Goal: Use online tool/utility: Use online tool/utility

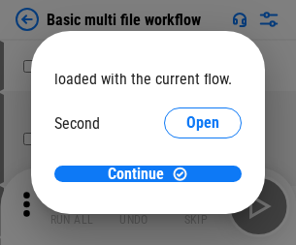
click at [186, 174] on span "Open" at bounding box center [202, 182] width 33 height 16
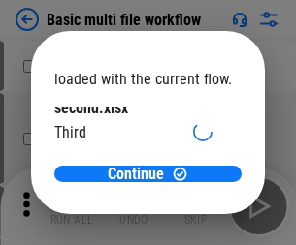
scroll to position [55, 0]
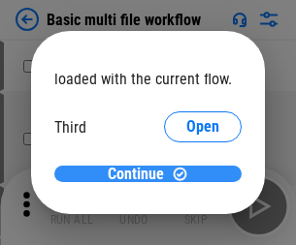
click at [141, 174] on span "Continue" at bounding box center [136, 175] width 56 height 16
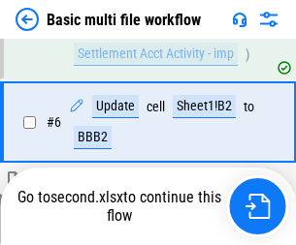
scroll to position [429, 0]
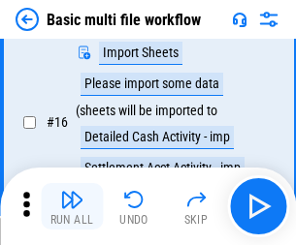
click at [72, 206] on img "button" at bounding box center [71, 199] width 23 height 23
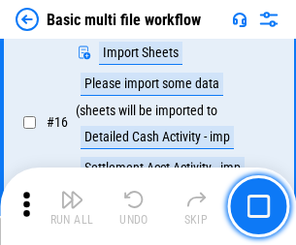
scroll to position [1290, 0]
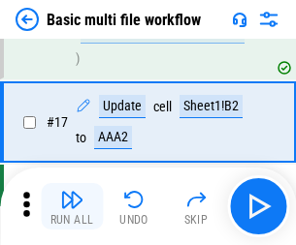
click at [72, 206] on img "button" at bounding box center [71, 199] width 23 height 23
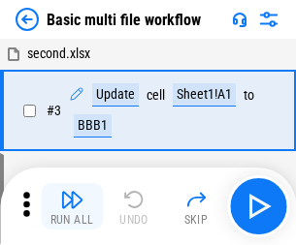
click at [72, 206] on img "button" at bounding box center [71, 199] width 23 height 23
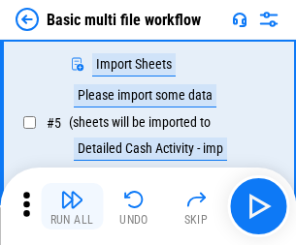
click at [72, 206] on img "button" at bounding box center [71, 199] width 23 height 23
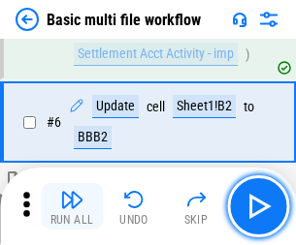
click at [72, 206] on img "button" at bounding box center [71, 199] width 23 height 23
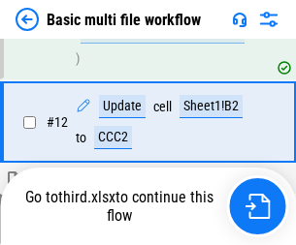
scroll to position [1153, 0]
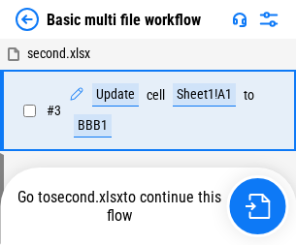
scroll to position [332, 0]
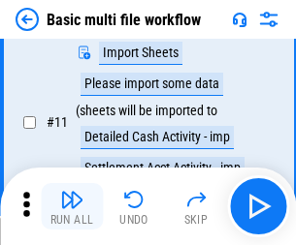
click at [72, 206] on img "button" at bounding box center [71, 199] width 23 height 23
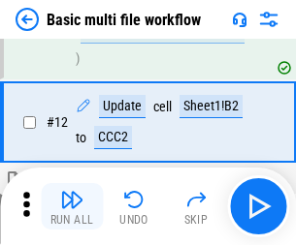
click at [72, 206] on img "button" at bounding box center [71, 199] width 23 height 23
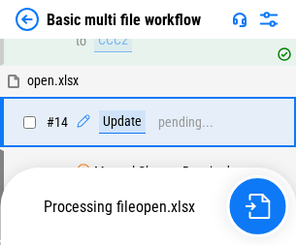
scroll to position [1290, 0]
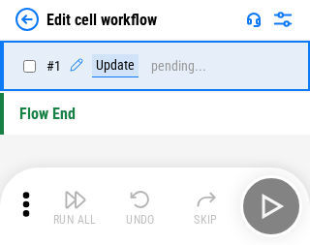
click at [72, 206] on img "button" at bounding box center [75, 199] width 23 height 23
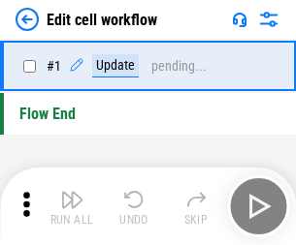
click at [72, 206] on img "button" at bounding box center [71, 199] width 23 height 23
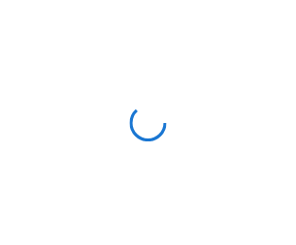
scroll to position [7, 0]
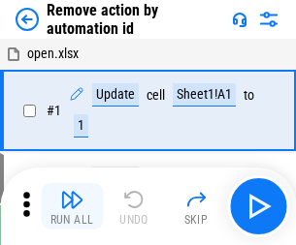
click at [72, 206] on img "button" at bounding box center [71, 199] width 23 height 23
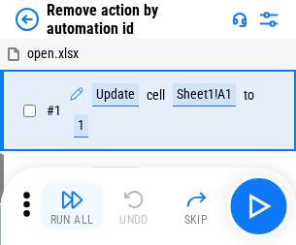
scroll to position [72, 0]
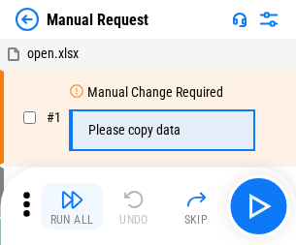
click at [72, 206] on img "button" at bounding box center [71, 199] width 23 height 23
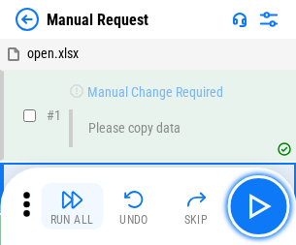
scroll to position [66, 0]
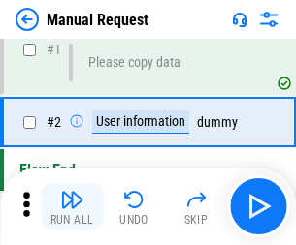
click at [72, 206] on img "button" at bounding box center [71, 199] width 23 height 23
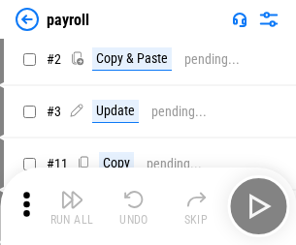
click at [72, 206] on img "button" at bounding box center [71, 199] width 23 height 23
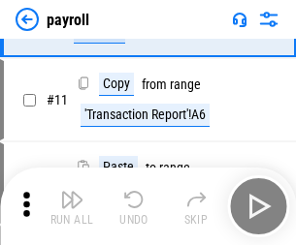
scroll to position [141, 0]
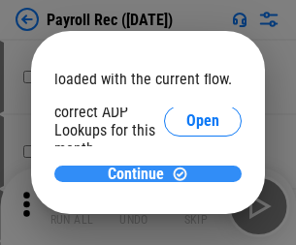
click at [141, 173] on span "Continue" at bounding box center [136, 175] width 56 height 16
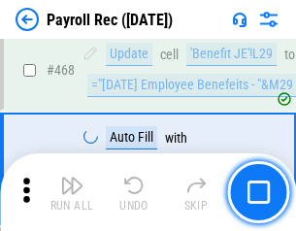
scroll to position [10328, 0]
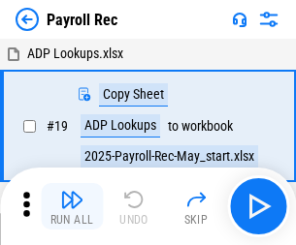
click at [72, 206] on img "button" at bounding box center [71, 199] width 23 height 23
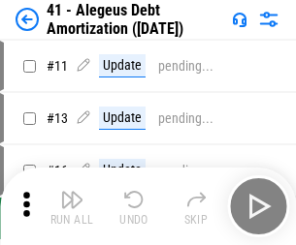
click at [72, 206] on img "button" at bounding box center [71, 199] width 23 height 23
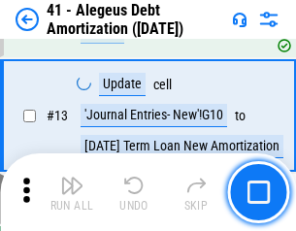
scroll to position [239, 0]
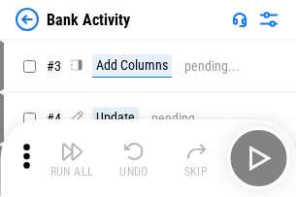
click at [72, 158] on img "button" at bounding box center [71, 151] width 23 height 23
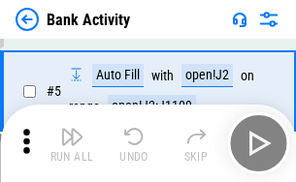
scroll to position [103, 0]
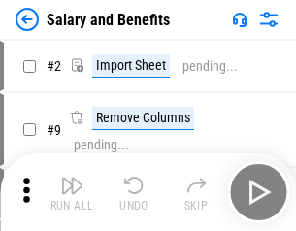
click at [72, 192] on img "button" at bounding box center [71, 184] width 23 height 23
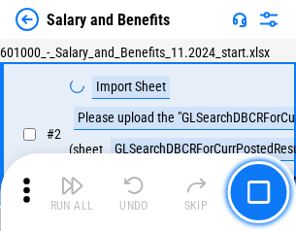
scroll to position [141, 0]
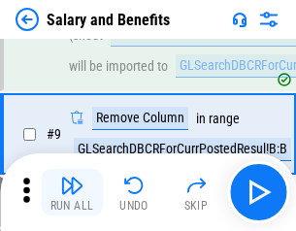
click at [72, 192] on img "button" at bounding box center [71, 184] width 23 height 23
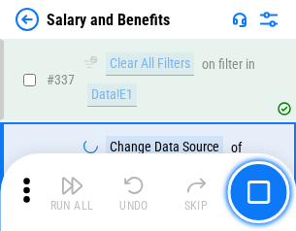
scroll to position [9074, 0]
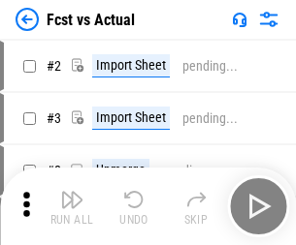
click at [72, 192] on img "button" at bounding box center [71, 199] width 23 height 23
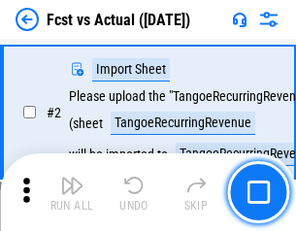
scroll to position [181, 0]
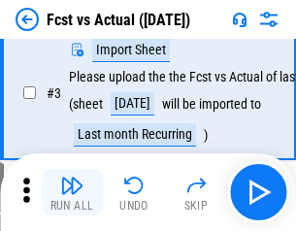
click at [72, 192] on img "button" at bounding box center [71, 184] width 23 height 23
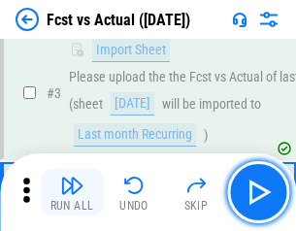
scroll to position [291, 0]
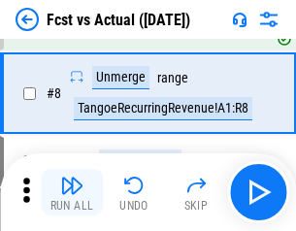
click at [72, 192] on img "button" at bounding box center [71, 184] width 23 height 23
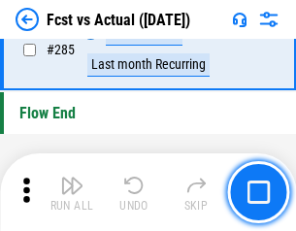
scroll to position [9172, 0]
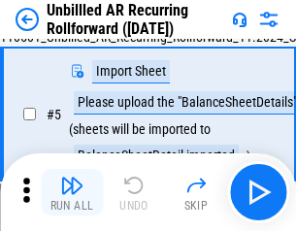
click at [72, 192] on img "button" at bounding box center [71, 184] width 23 height 23
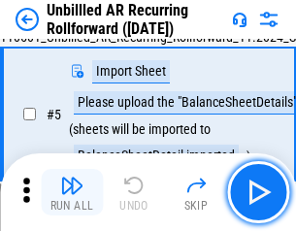
scroll to position [182, 0]
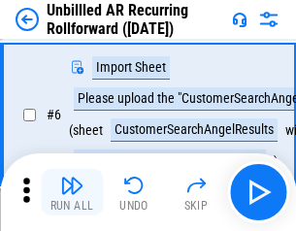
click at [72, 192] on img "button" at bounding box center [71, 184] width 23 height 23
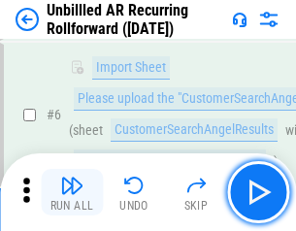
scroll to position [312, 0]
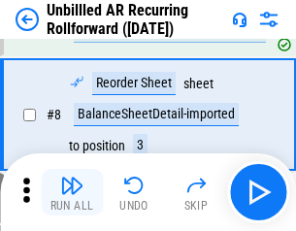
click at [72, 192] on img "button" at bounding box center [71, 184] width 23 height 23
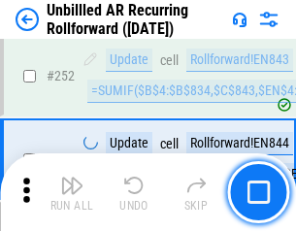
scroll to position [6582, 0]
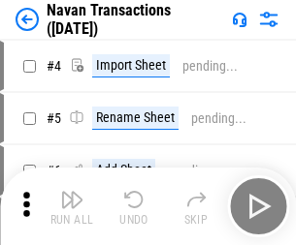
click at [72, 192] on img "button" at bounding box center [71, 199] width 23 height 23
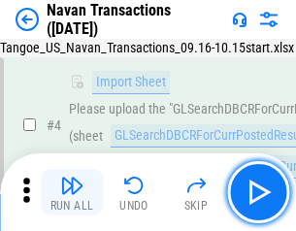
scroll to position [167, 0]
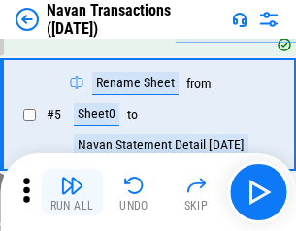
click at [72, 192] on img "button" at bounding box center [71, 184] width 23 height 23
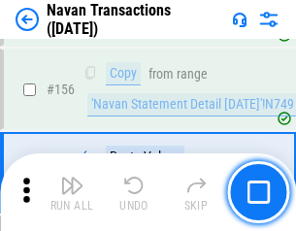
scroll to position [6283, 0]
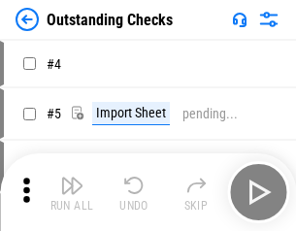
click at [72, 192] on img "button" at bounding box center [71, 184] width 23 height 23
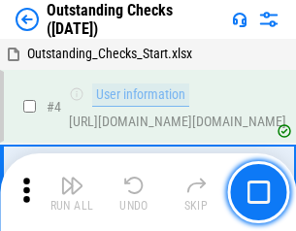
scroll to position [203, 0]
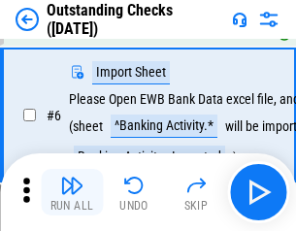
click at [72, 192] on img "button" at bounding box center [71, 184] width 23 height 23
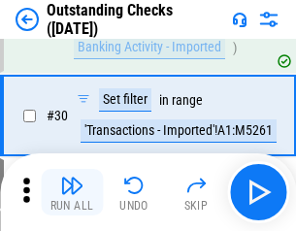
click at [72, 192] on img "button" at bounding box center [71, 184] width 23 height 23
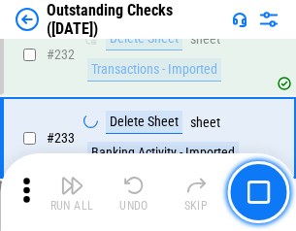
scroll to position [5885, 0]
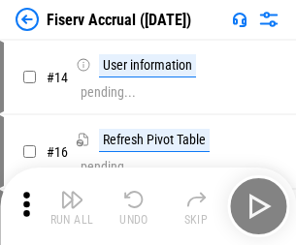
click at [72, 192] on img "button" at bounding box center [71, 199] width 23 height 23
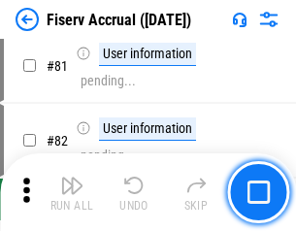
scroll to position [2547, 0]
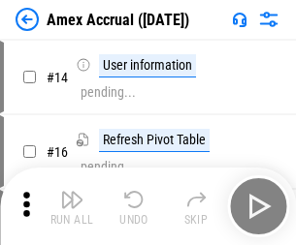
click at [72, 192] on img "button" at bounding box center [71, 199] width 23 height 23
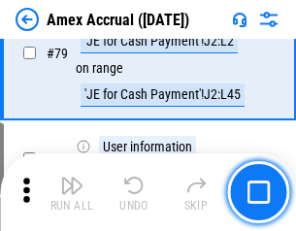
scroll to position [2516, 0]
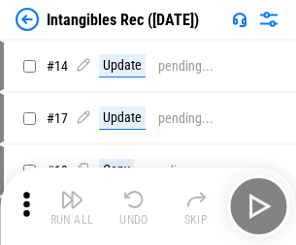
click at [72, 206] on img "button" at bounding box center [71, 199] width 23 height 23
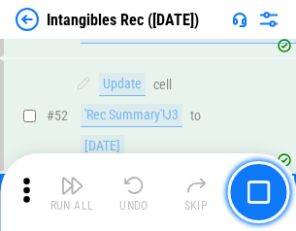
scroll to position [755, 0]
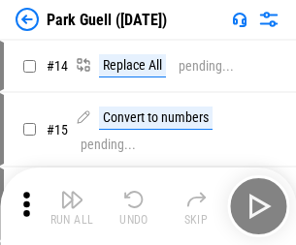
click at [72, 192] on img "button" at bounding box center [71, 199] width 23 height 23
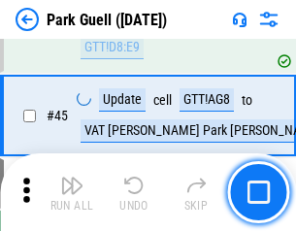
scroll to position [2423, 0]
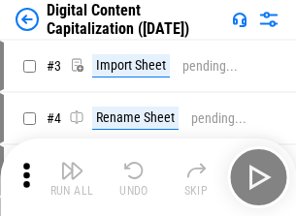
click at [72, 163] on img "button" at bounding box center [71, 170] width 23 height 23
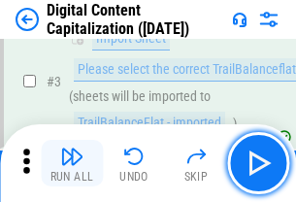
scroll to position [181, 0]
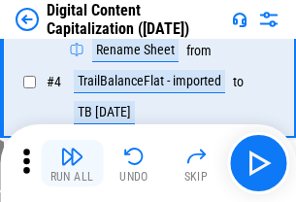
click at [72, 163] on img "button" at bounding box center [71, 155] width 23 height 23
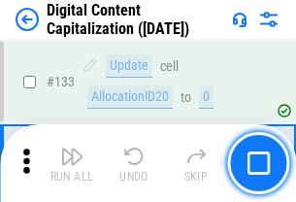
scroll to position [2055, 0]
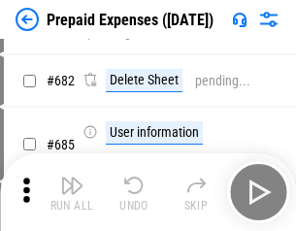
click at [72, 192] on img "button" at bounding box center [71, 184] width 23 height 23
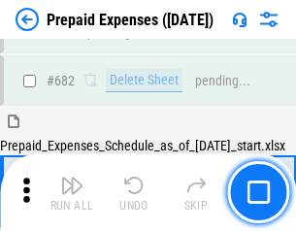
scroll to position [5328, 0]
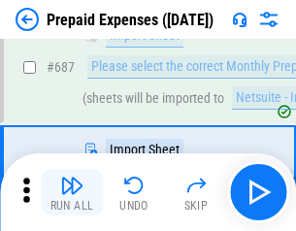
click at [72, 192] on img "button" at bounding box center [71, 184] width 23 height 23
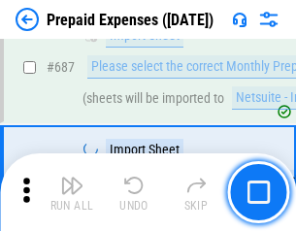
scroll to position [5427, 0]
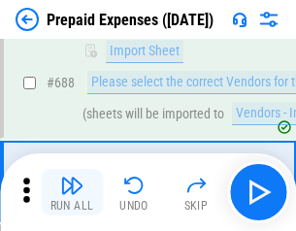
click at [72, 192] on img "button" at bounding box center [71, 184] width 23 height 23
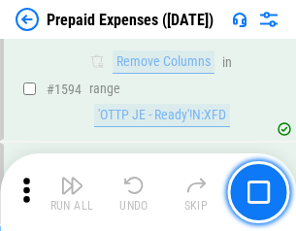
scroll to position [18868, 0]
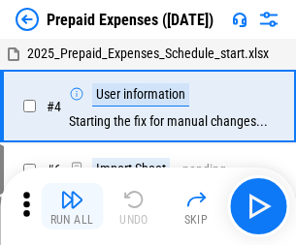
click at [72, 206] on img "button" at bounding box center [71, 199] width 23 height 23
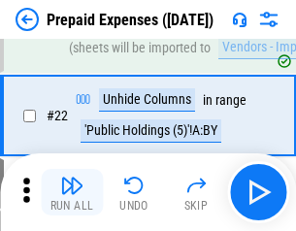
click at [72, 192] on img "button" at bounding box center [71, 184] width 23 height 23
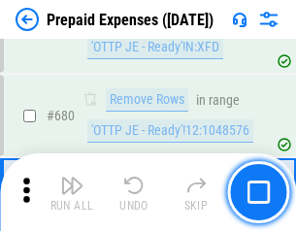
scroll to position [6748, 0]
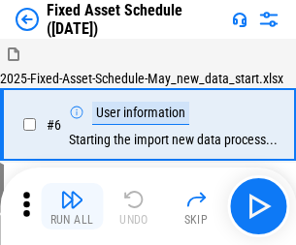
click at [72, 206] on img "button" at bounding box center [71, 199] width 23 height 23
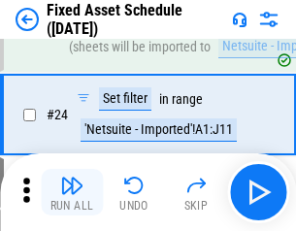
click at [72, 192] on img "button" at bounding box center [71, 184] width 23 height 23
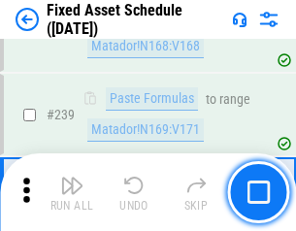
scroll to position [6003, 0]
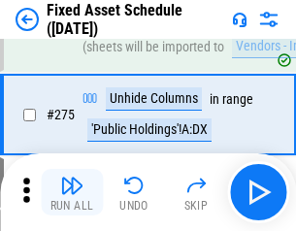
click at [72, 192] on img "button" at bounding box center [71, 184] width 23 height 23
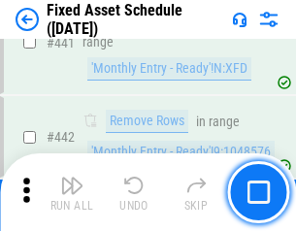
scroll to position [8663, 0]
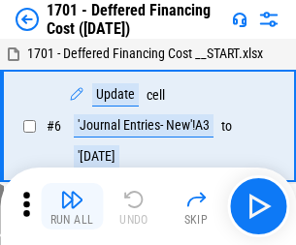
click at [72, 206] on img "button" at bounding box center [71, 199] width 23 height 23
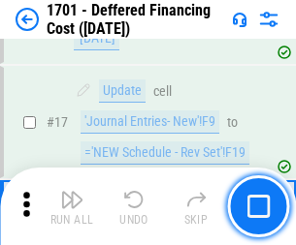
scroll to position [233, 0]
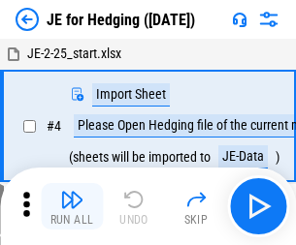
click at [72, 192] on img "button" at bounding box center [71, 199] width 23 height 23
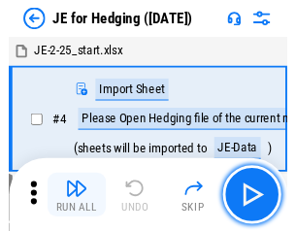
scroll to position [109, 0]
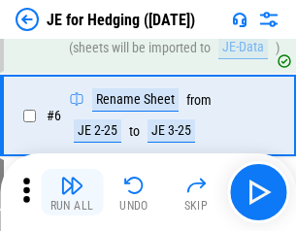
click at [72, 192] on img "button" at bounding box center [71, 184] width 23 height 23
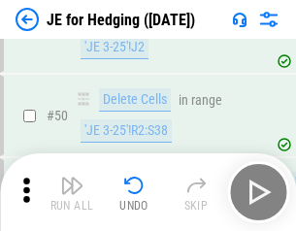
scroll to position [1255, 0]
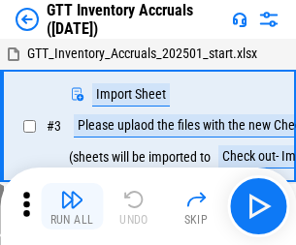
click at [72, 192] on img "button" at bounding box center [71, 199] width 23 height 23
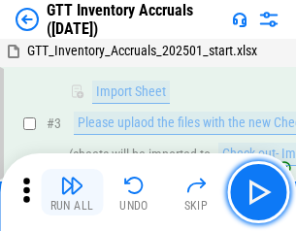
scroll to position [125, 0]
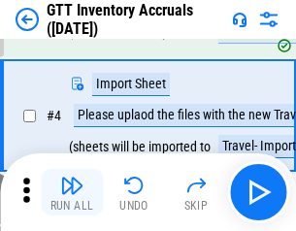
click at [72, 192] on img "button" at bounding box center [71, 184] width 23 height 23
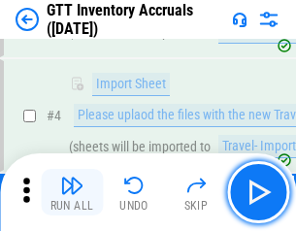
scroll to position [224, 0]
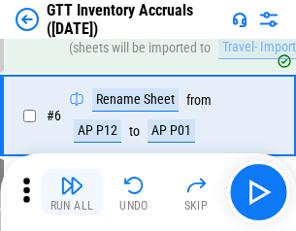
click at [72, 192] on img "button" at bounding box center [71, 184] width 23 height 23
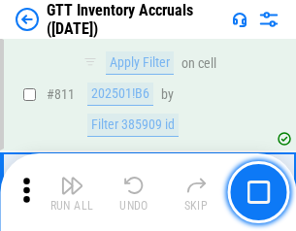
scroll to position [14709, 0]
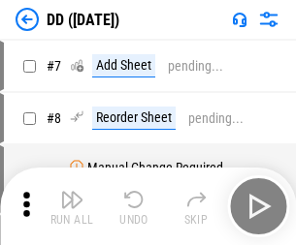
click at [72, 206] on img "button" at bounding box center [71, 199] width 23 height 23
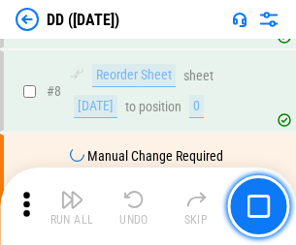
scroll to position [187, 0]
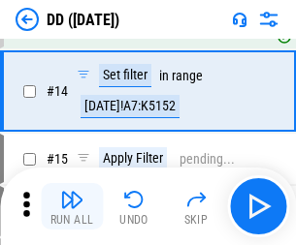
click at [72, 206] on img "button" at bounding box center [71, 199] width 23 height 23
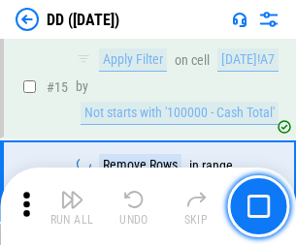
scroll to position [498, 0]
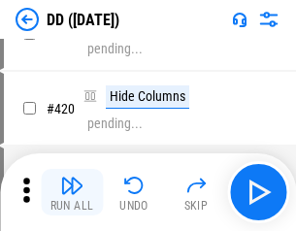
click at [72, 192] on img "button" at bounding box center [71, 184] width 23 height 23
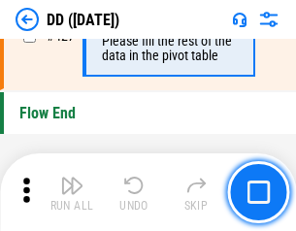
scroll to position [9275, 0]
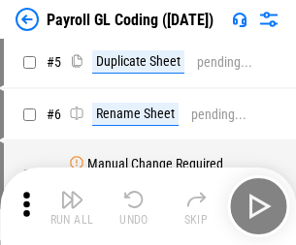
click at [72, 206] on img "button" at bounding box center [71, 199] width 23 height 23
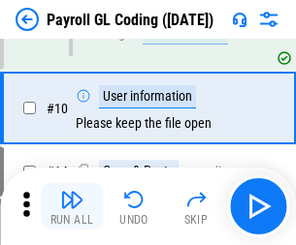
click at [72, 206] on img "button" at bounding box center [71, 199] width 23 height 23
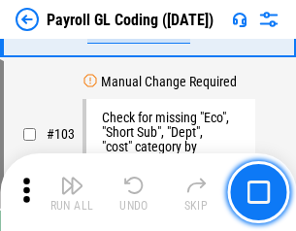
scroll to position [4547, 0]
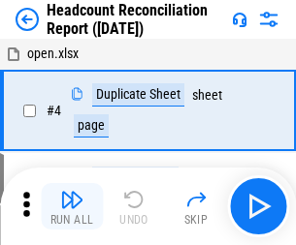
click at [72, 206] on img "button" at bounding box center [71, 199] width 23 height 23
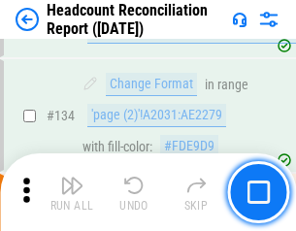
scroll to position [2329, 0]
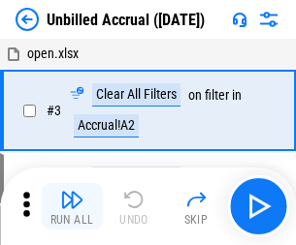
click at [72, 206] on img "button" at bounding box center [71, 199] width 23 height 23
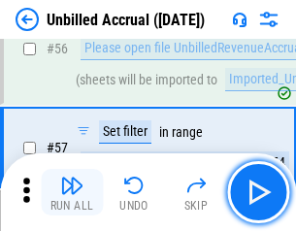
scroll to position [2122, 0]
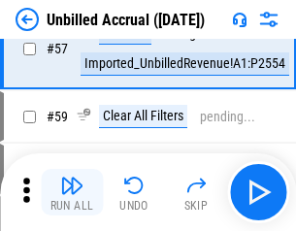
click at [72, 192] on img "button" at bounding box center [71, 184] width 23 height 23
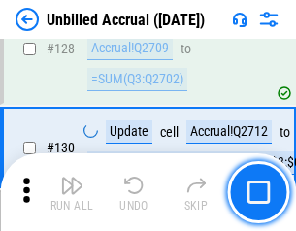
scroll to position [5772, 0]
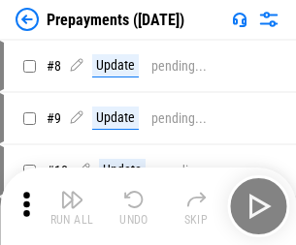
click at [72, 206] on img "button" at bounding box center [71, 199] width 23 height 23
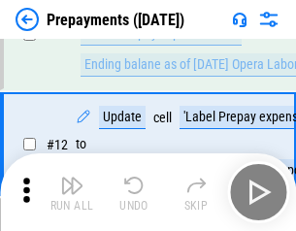
scroll to position [121, 0]
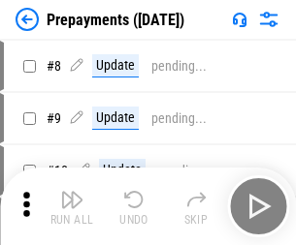
click at [72, 206] on img "button" at bounding box center [71, 199] width 23 height 23
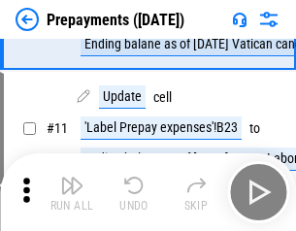
scroll to position [121, 0]
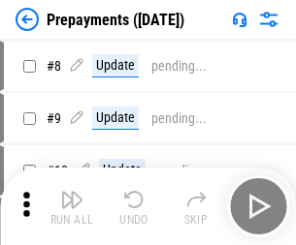
click at [72, 206] on img "button" at bounding box center [71, 199] width 23 height 23
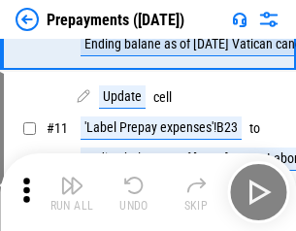
scroll to position [121, 0]
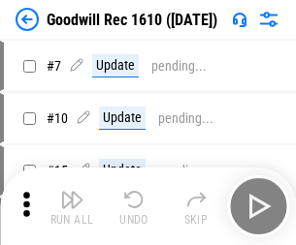
click at [72, 206] on img "button" at bounding box center [71, 199] width 23 height 23
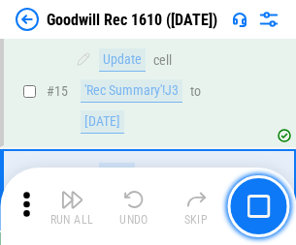
scroll to position [331, 0]
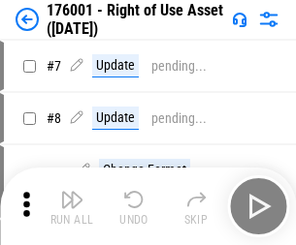
click at [72, 206] on img "button" at bounding box center [71, 199] width 23 height 23
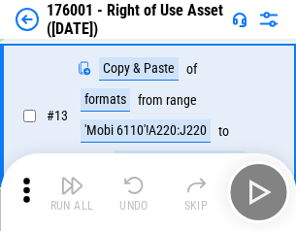
scroll to position [125, 0]
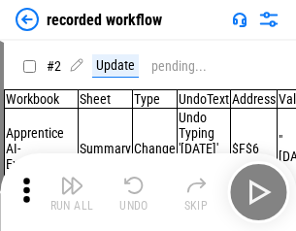
click at [72, 192] on img "button" at bounding box center [71, 184] width 23 height 23
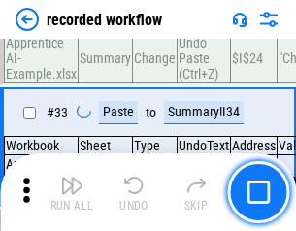
scroll to position [6057, 0]
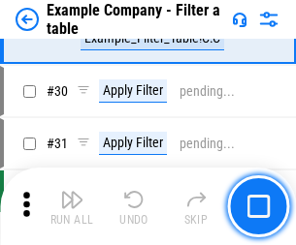
scroll to position [1773, 0]
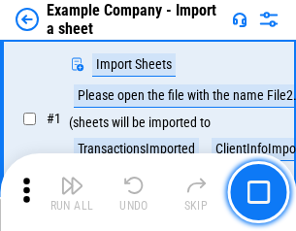
scroll to position [163, 0]
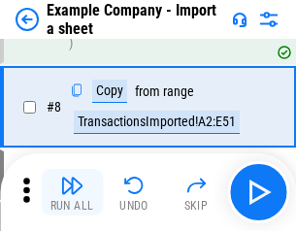
click at [72, 192] on img "button" at bounding box center [71, 184] width 23 height 23
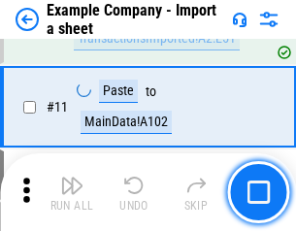
scroll to position [428, 0]
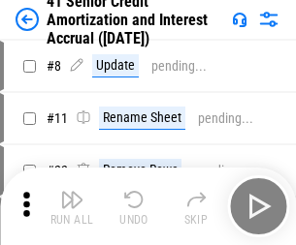
click at [72, 192] on img "button" at bounding box center [71, 199] width 23 height 23
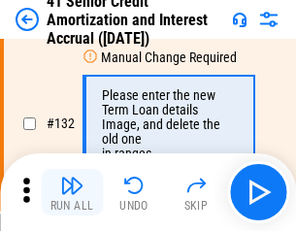
click at [72, 192] on img "button" at bounding box center [71, 184] width 23 height 23
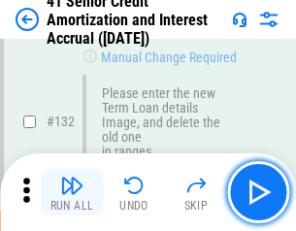
scroll to position [2025, 0]
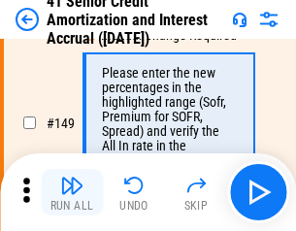
click at [72, 192] on img "button" at bounding box center [71, 184] width 23 height 23
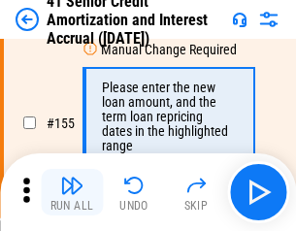
click at [72, 192] on img "button" at bounding box center [71, 184] width 23 height 23
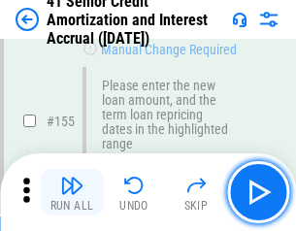
scroll to position [2362, 0]
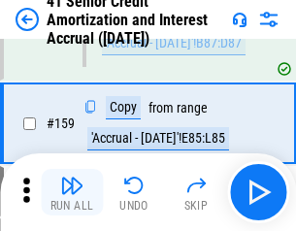
click at [72, 192] on img "button" at bounding box center [71, 184] width 23 height 23
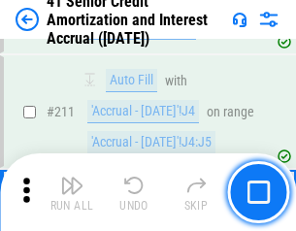
scroll to position [4067, 0]
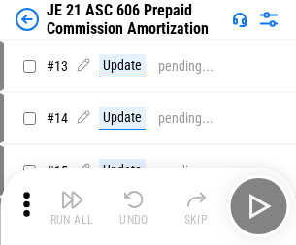
click at [72, 192] on img "button" at bounding box center [71, 199] width 23 height 23
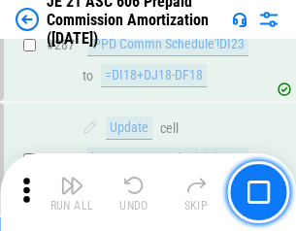
scroll to position [3566, 0]
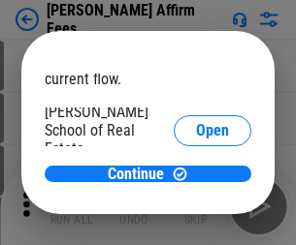
click at [196, 225] on span "Open" at bounding box center [212, 233] width 33 height 16
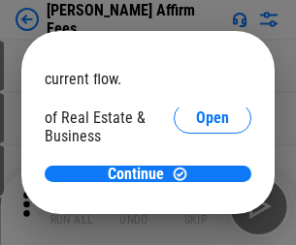
click at [196, 203] on span "Open" at bounding box center [212, 211] width 33 height 16
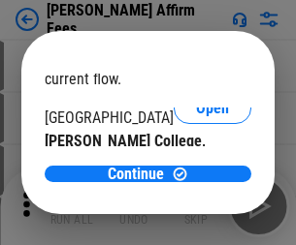
click at [196, 181] on span "Open" at bounding box center [212, 189] width 33 height 16
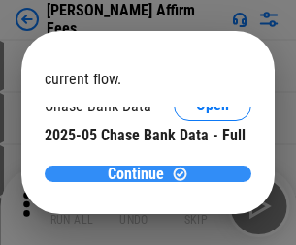
click at [141, 173] on span "Continue" at bounding box center [136, 175] width 56 height 16
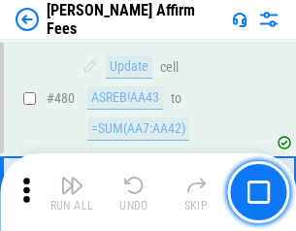
scroll to position [5269, 0]
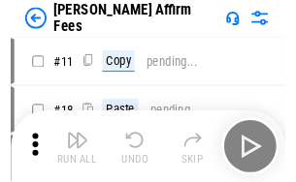
scroll to position [19, 0]
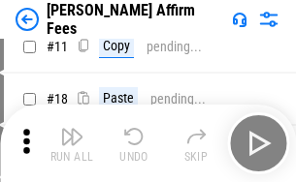
click at [72, 143] on img "button" at bounding box center [71, 136] width 23 height 23
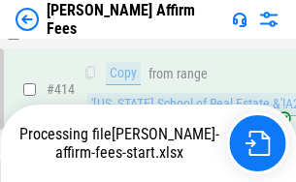
scroll to position [4216, 0]
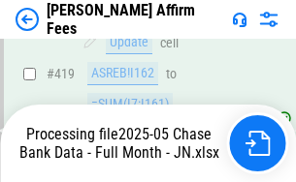
scroll to position [5111, 0]
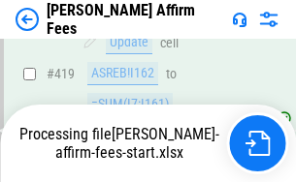
scroll to position [5195, 0]
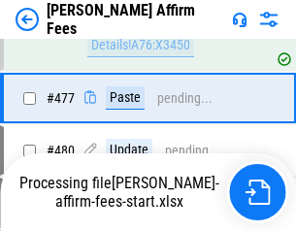
scroll to position [5269, 0]
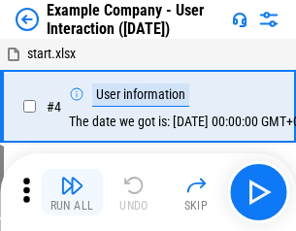
click at [72, 192] on img "button" at bounding box center [71, 184] width 23 height 23
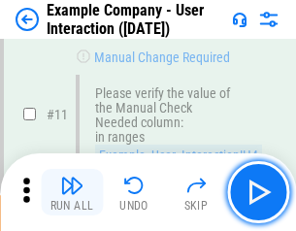
scroll to position [420, 0]
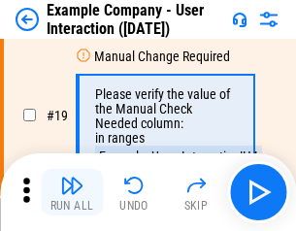
click at [72, 192] on img "button" at bounding box center [71, 184] width 23 height 23
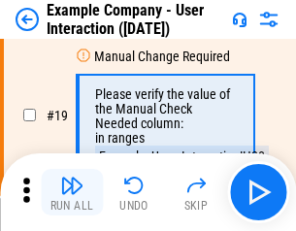
click at [72, 192] on img "button" at bounding box center [71, 184] width 23 height 23
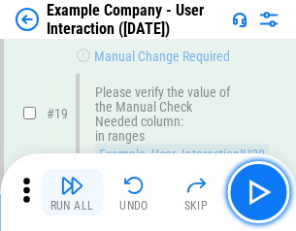
scroll to position [535, 0]
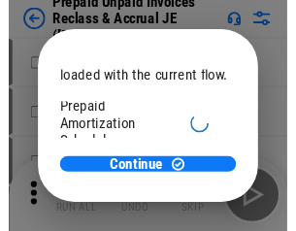
scroll to position [115, 0]
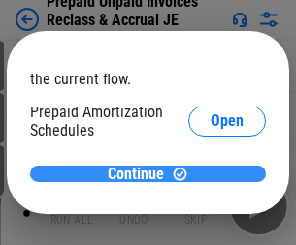
click at [141, 173] on span "Continue" at bounding box center [136, 175] width 56 height 16
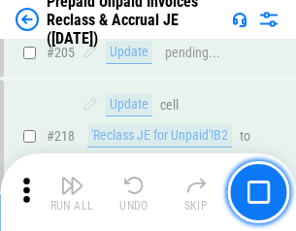
scroll to position [2512, 0]
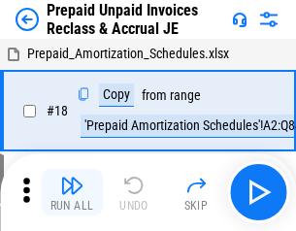
click at [72, 192] on img "button" at bounding box center [71, 184] width 23 height 23
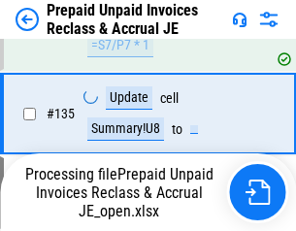
scroll to position [2413, 0]
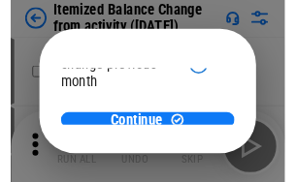
scroll to position [141, 0]
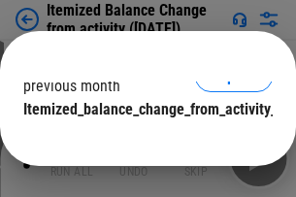
click at [141, 141] on span "Continue" at bounding box center [136, 149] width 56 height 16
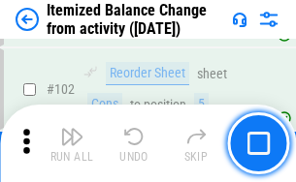
scroll to position [3241, 0]
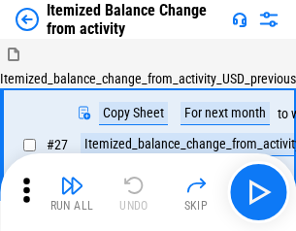
scroll to position [30, 0]
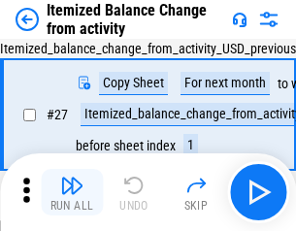
click at [72, 192] on img "button" at bounding box center [71, 184] width 23 height 23
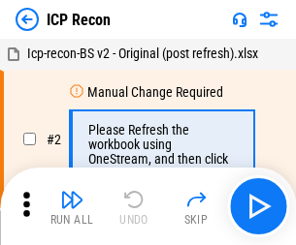
scroll to position [9, 0]
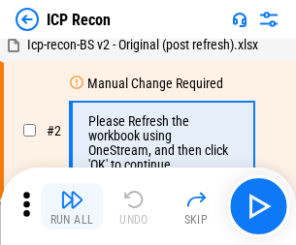
click at [72, 206] on img "button" at bounding box center [71, 199] width 23 height 23
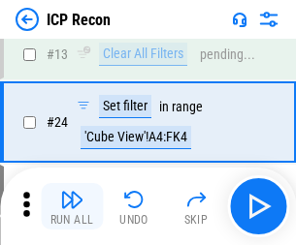
click at [72, 206] on img "button" at bounding box center [71, 199] width 23 height 23
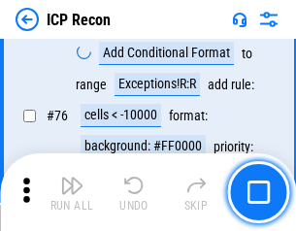
scroll to position [1741, 0]
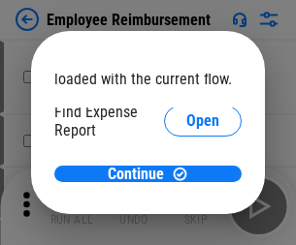
click at [186, 225] on span "Open" at bounding box center [202, 233] width 33 height 16
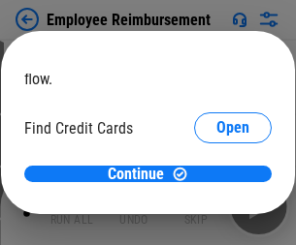
scroll to position [113, 0]
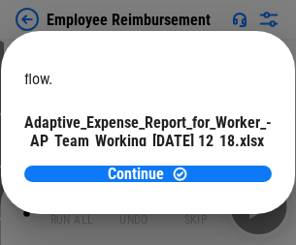
click at [216, 163] on span "Open" at bounding box center [232, 171] width 33 height 16
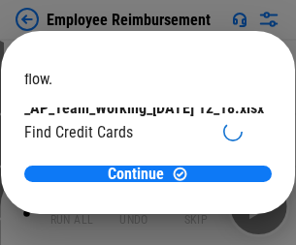
scroll to position [202, 0]
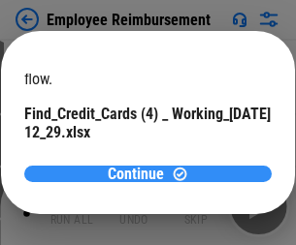
click at [141, 173] on span "Continue" at bounding box center [136, 175] width 56 height 16
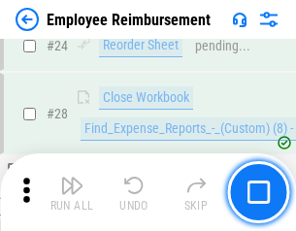
scroll to position [906, 0]
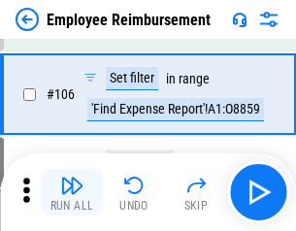
click at [72, 192] on img "button" at bounding box center [71, 184] width 23 height 23
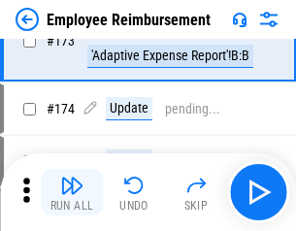
click at [72, 192] on img "button" at bounding box center [71, 184] width 23 height 23
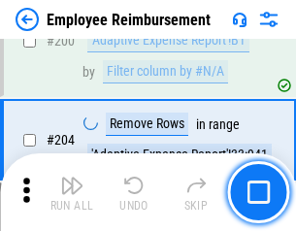
scroll to position [4903, 0]
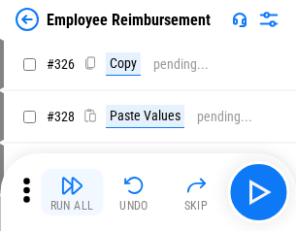
click at [72, 192] on img "button" at bounding box center [71, 184] width 23 height 23
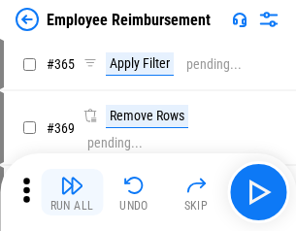
click at [72, 192] on img "button" at bounding box center [71, 184] width 23 height 23
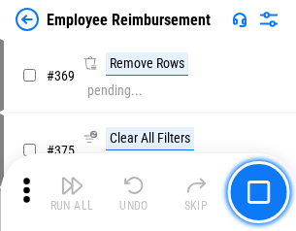
scroll to position [9990, 0]
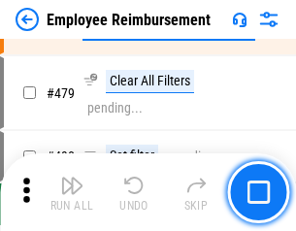
click at [72, 192] on img "button" at bounding box center [71, 184] width 23 height 23
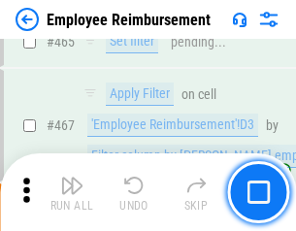
click at [72, 192] on img "button" at bounding box center [71, 184] width 23 height 23
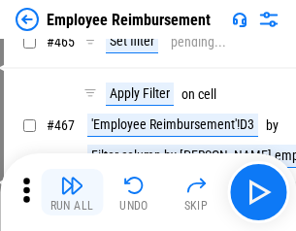
click at [72, 192] on img "button" at bounding box center [71, 184] width 23 height 23
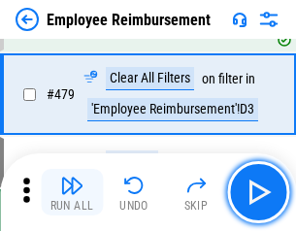
scroll to position [11968, 0]
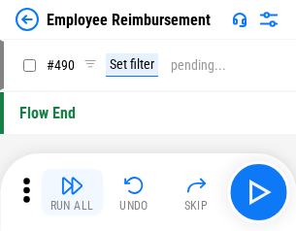
click at [72, 192] on img "button" at bounding box center [71, 184] width 23 height 23
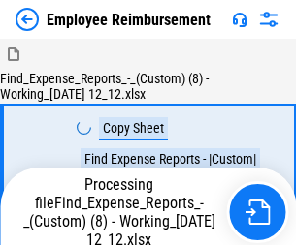
scroll to position [66, 0]
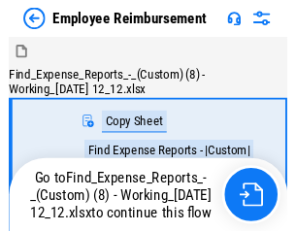
scroll to position [66, 0]
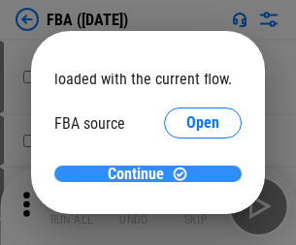
click at [141, 174] on span "Continue" at bounding box center [136, 175] width 56 height 16
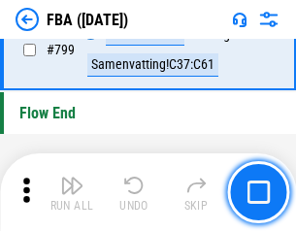
scroll to position [17348, 0]
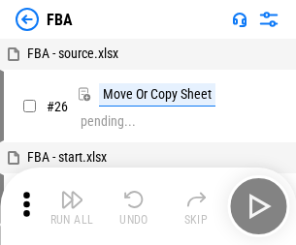
scroll to position [19, 0]
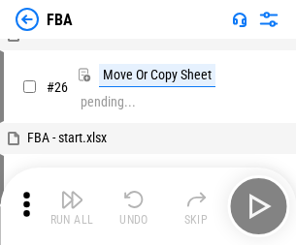
click at [72, 206] on img "button" at bounding box center [71, 199] width 23 height 23
